Goal: Check status

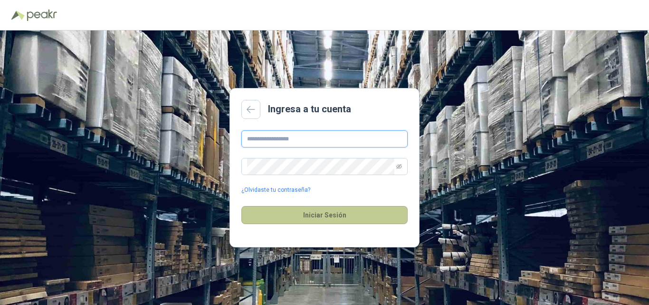
type input "**********"
click at [304, 212] on button "Iniciar Sesión" at bounding box center [325, 215] width 166 height 18
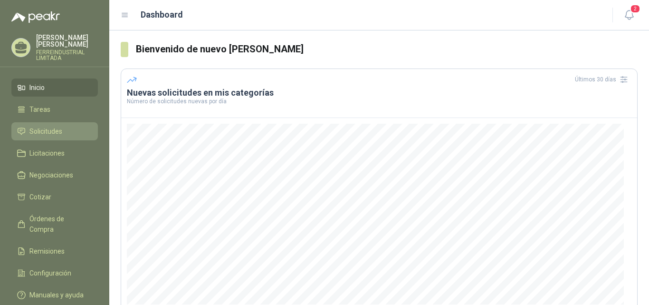
click at [41, 126] on span "Solicitudes" at bounding box center [45, 131] width 33 height 10
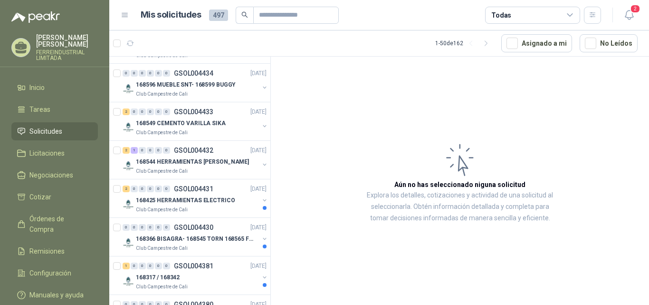
scroll to position [1007, 0]
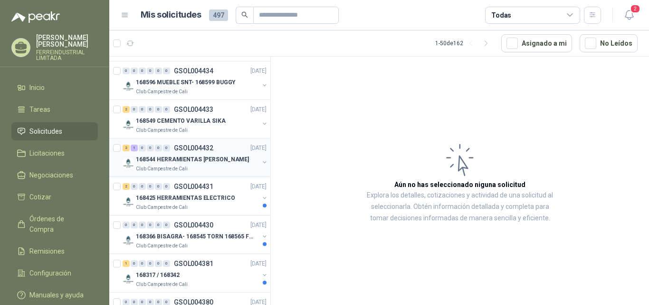
click at [200, 150] on p "GSOL004432" at bounding box center [193, 148] width 39 height 7
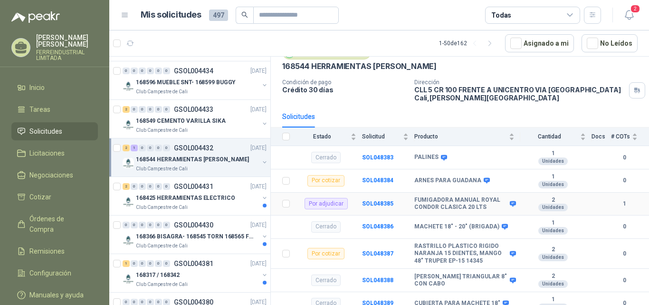
scroll to position [51, 0]
